Goal: Transaction & Acquisition: Purchase product/service

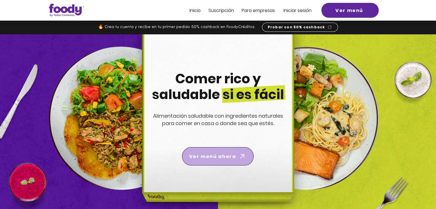
click at [228, 154] on span "Ver menú ahora" at bounding box center [212, 156] width 47 height 7
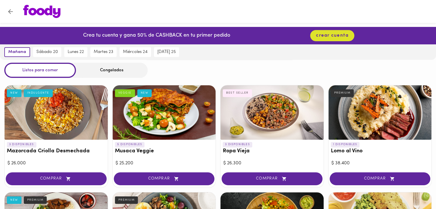
click at [109, 73] on div "Congelados" at bounding box center [112, 70] width 72 height 15
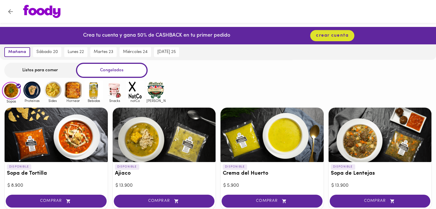
click at [32, 66] on div "Listos para comer" at bounding box center [40, 70] width 72 height 15
